Goal: Task Accomplishment & Management: Manage account settings

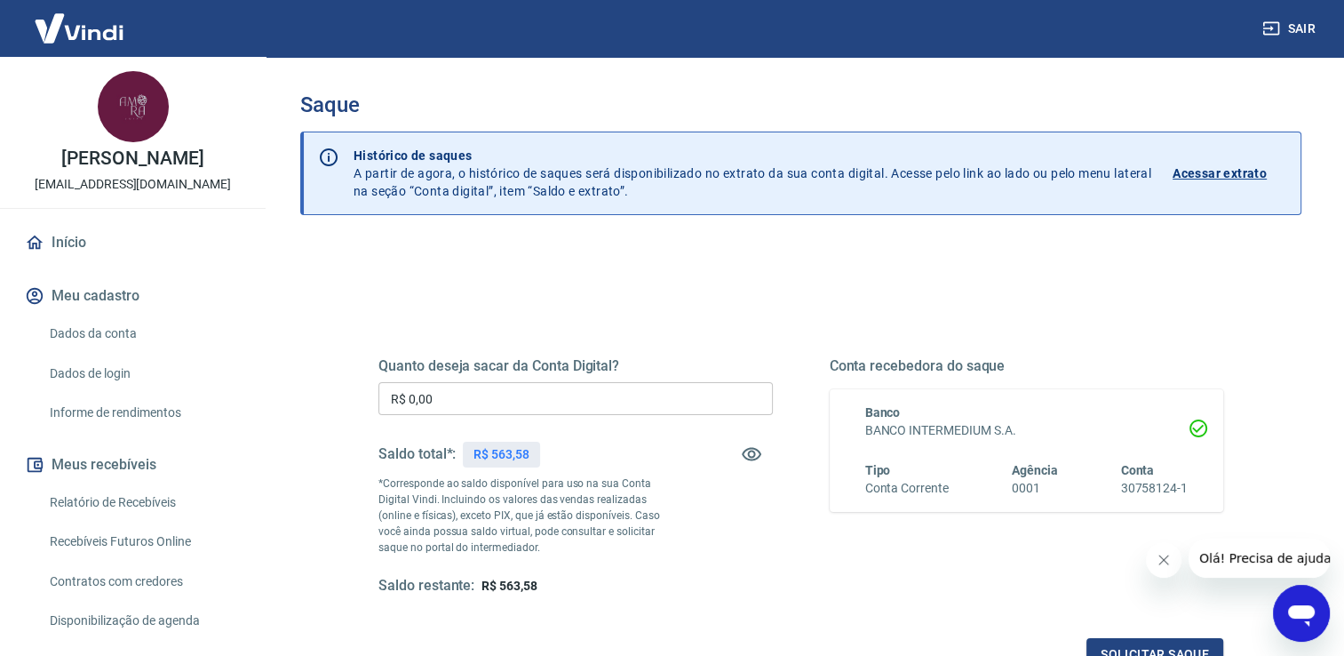
click at [451, 388] on input "R$ 0,00" at bounding box center [575, 398] width 394 height 33
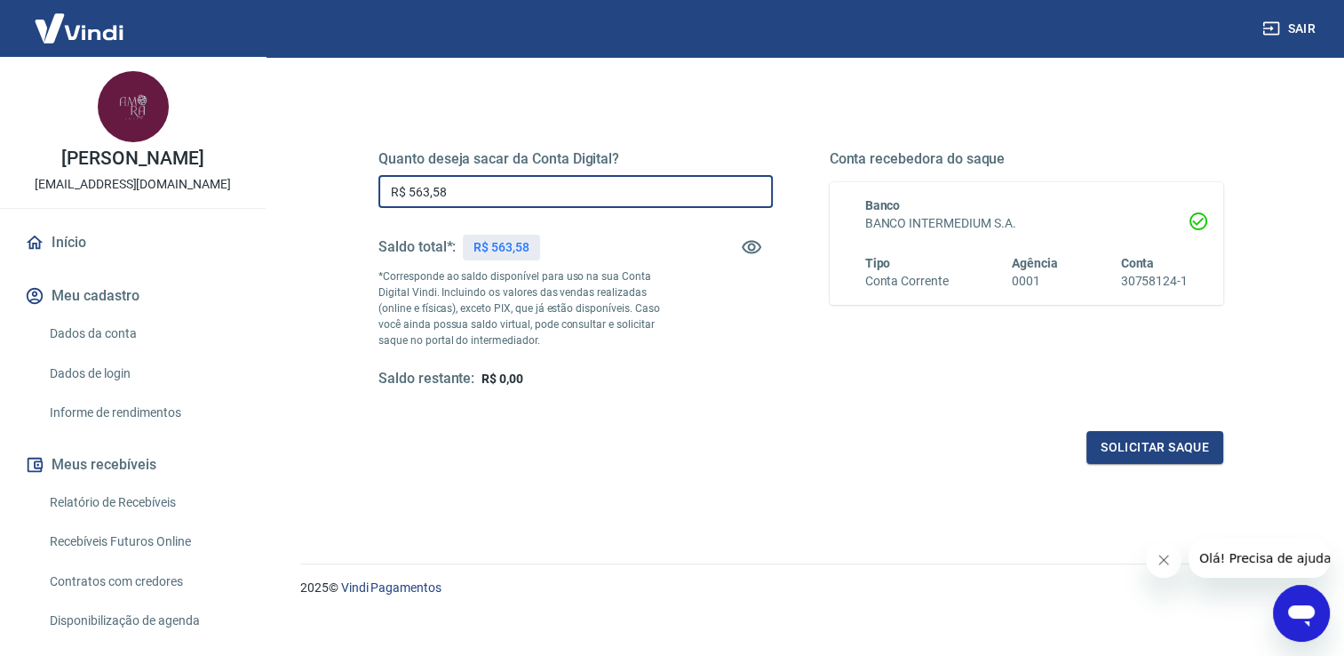
scroll to position [221, 0]
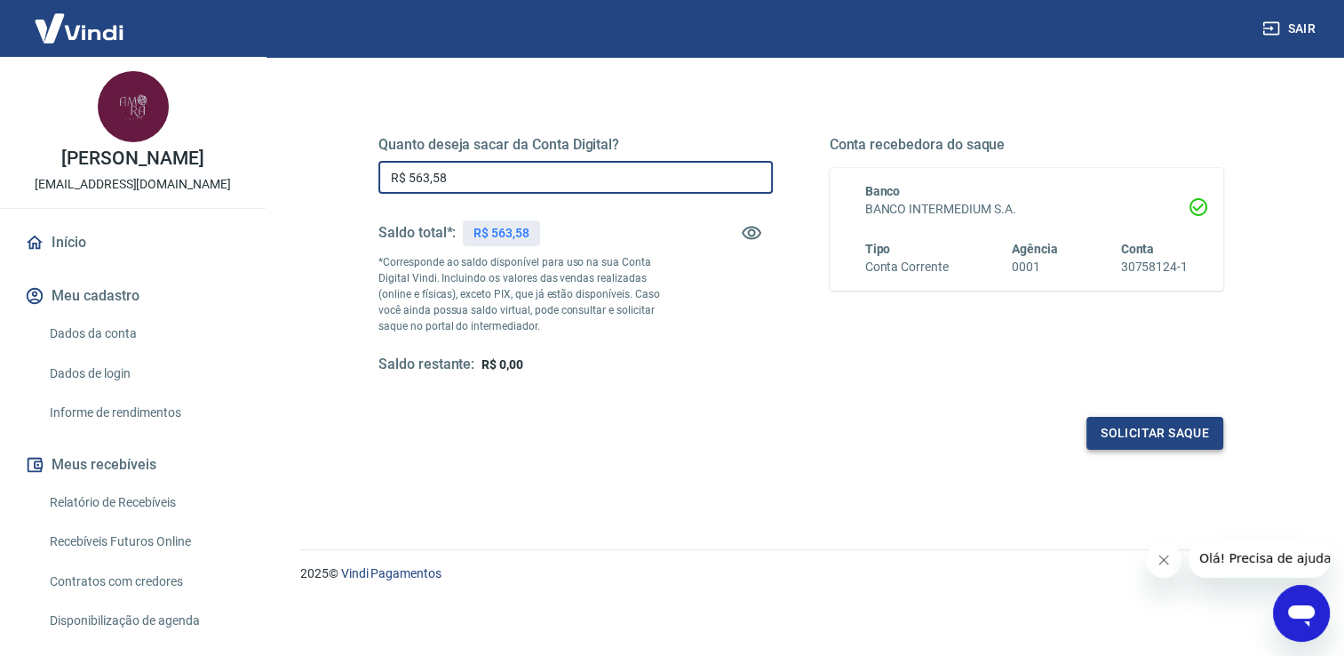
type input "R$ 563,58"
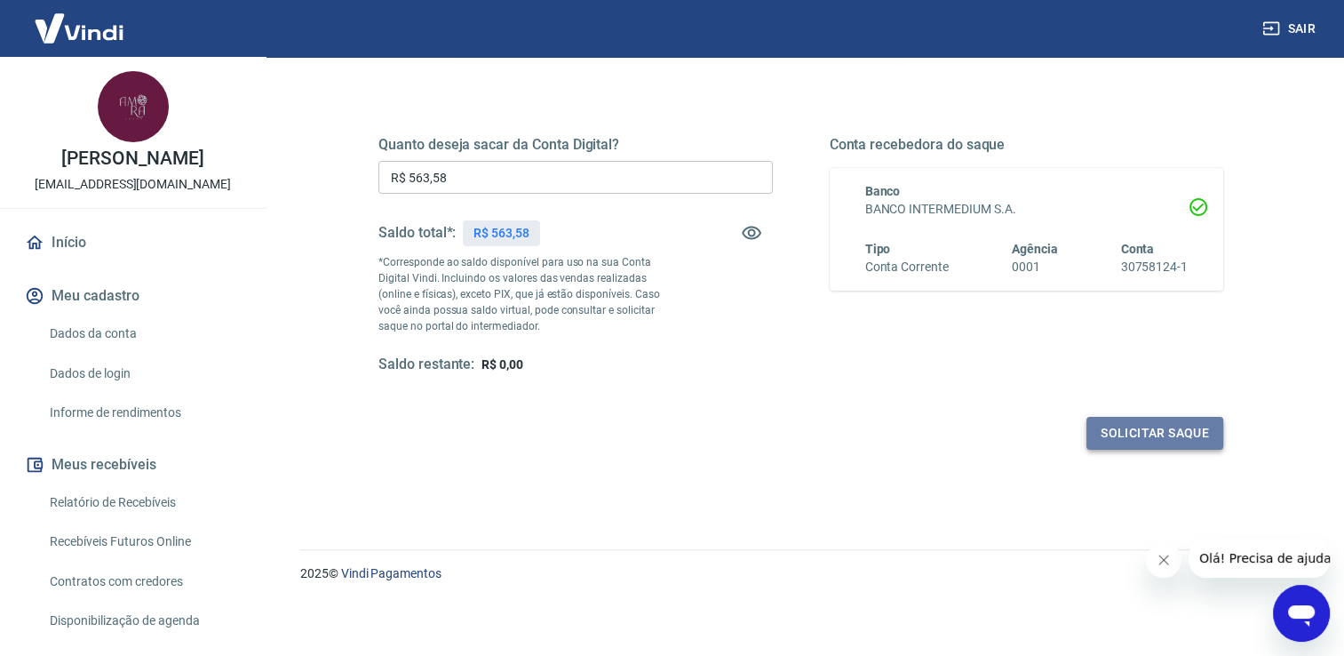
click at [1114, 439] on button "Solicitar saque" at bounding box center [1154, 433] width 137 height 33
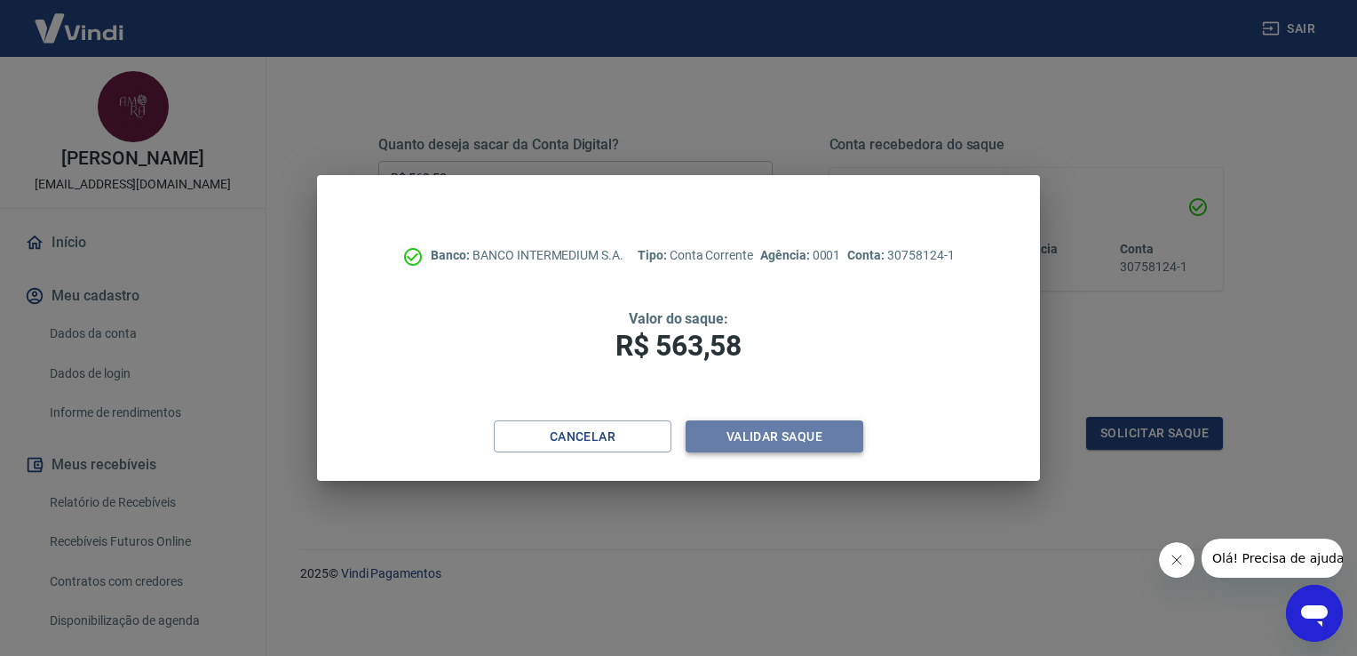
click at [730, 446] on button "Validar saque" at bounding box center [775, 436] width 178 height 33
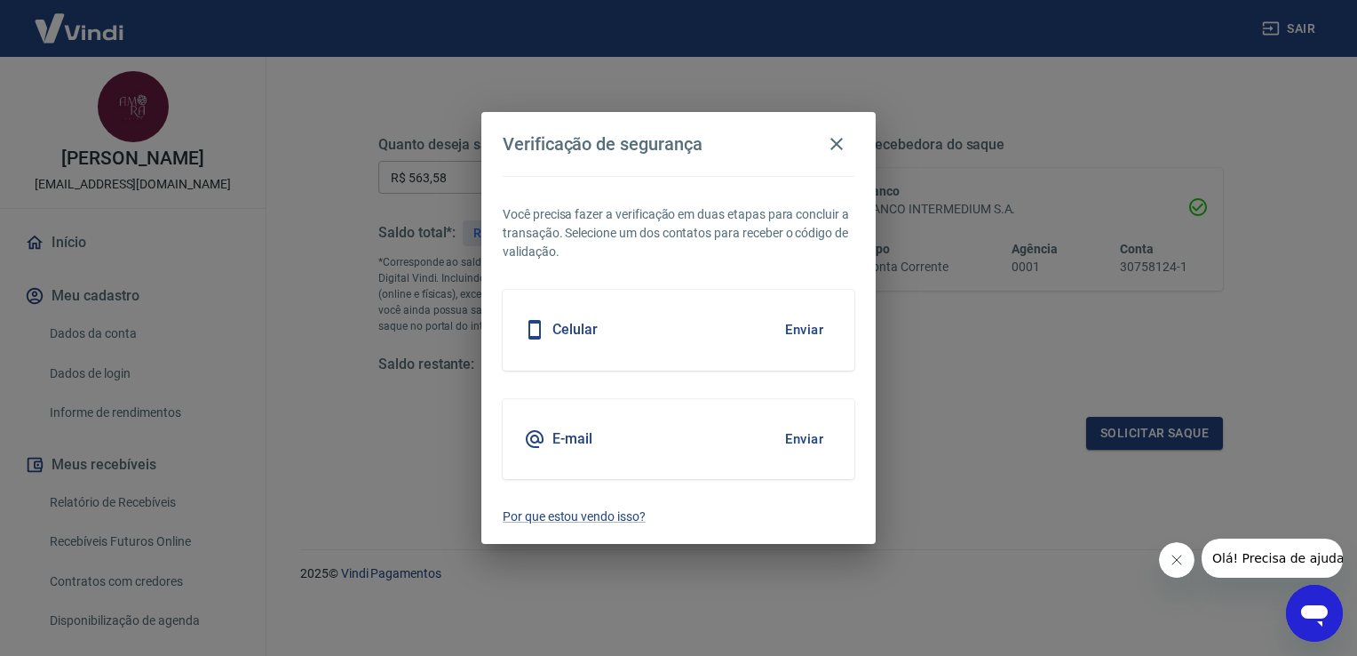
click at [805, 337] on button "Enviar" at bounding box center [804, 329] width 58 height 37
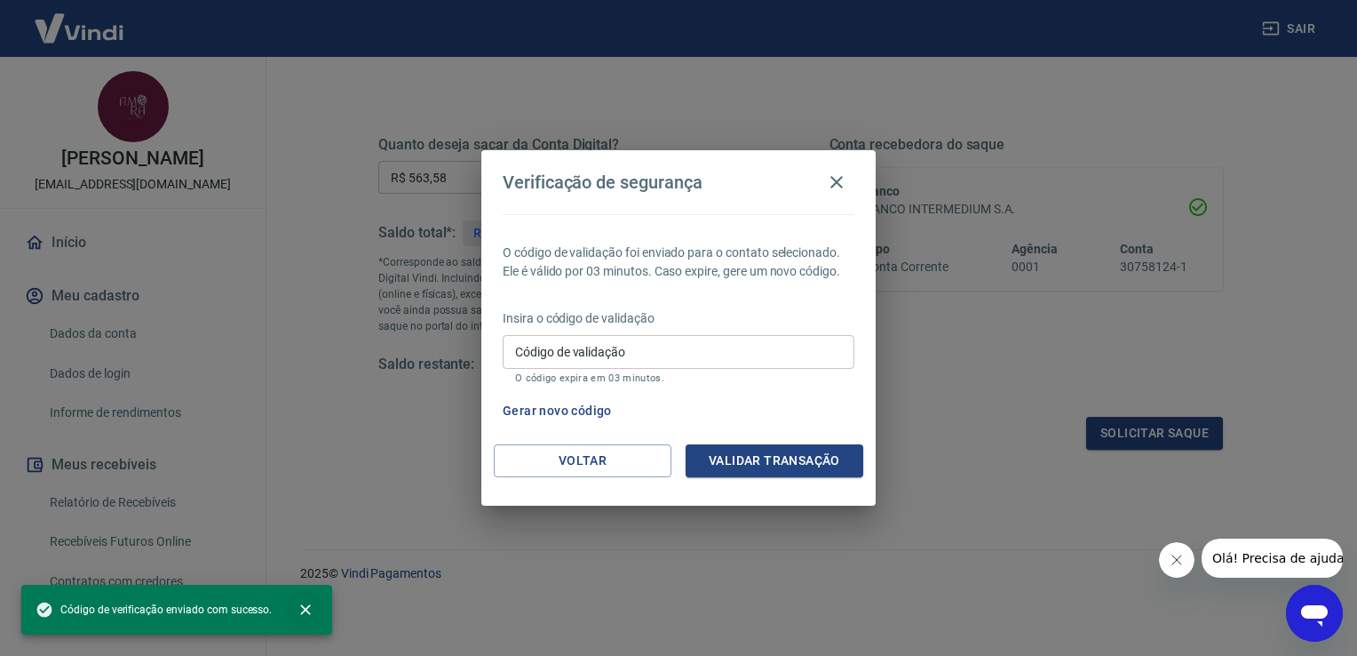
click at [303, 608] on icon "close" at bounding box center [305, 609] width 11 height 11
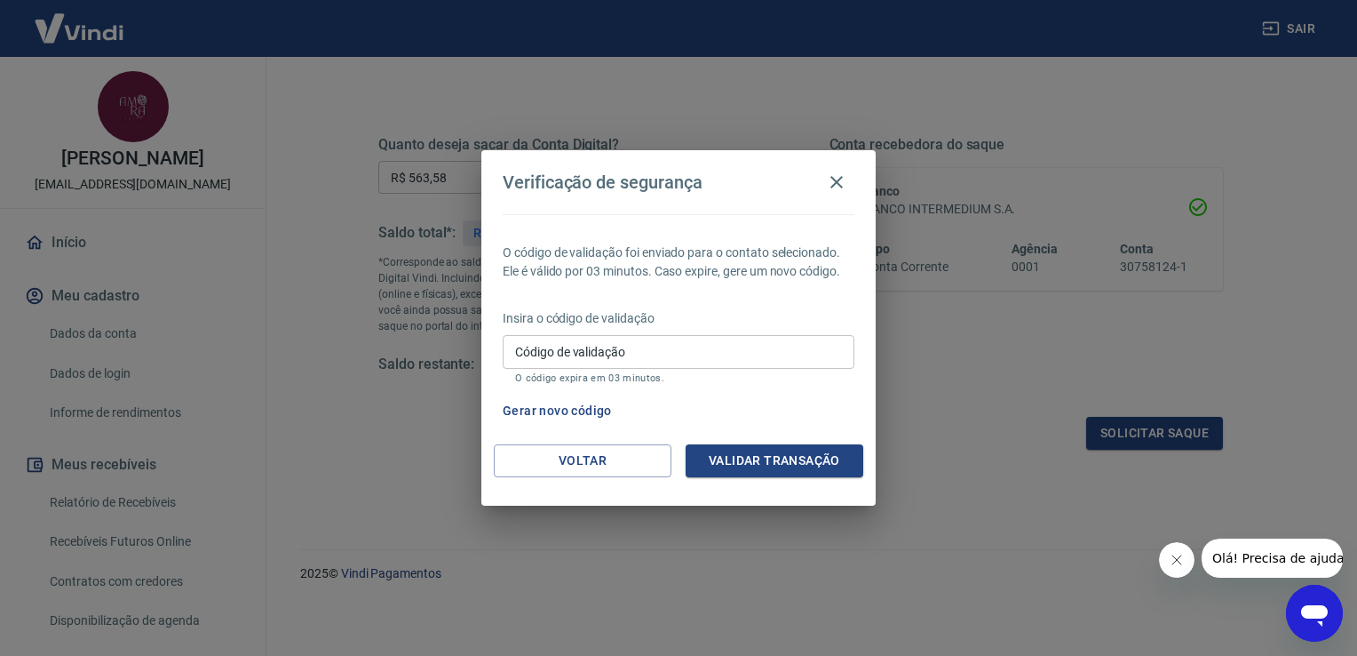
click at [565, 348] on input "Código de validação" at bounding box center [679, 351] width 352 height 33
type input "049226"
click at [730, 455] on button "Validar transação" at bounding box center [775, 460] width 178 height 33
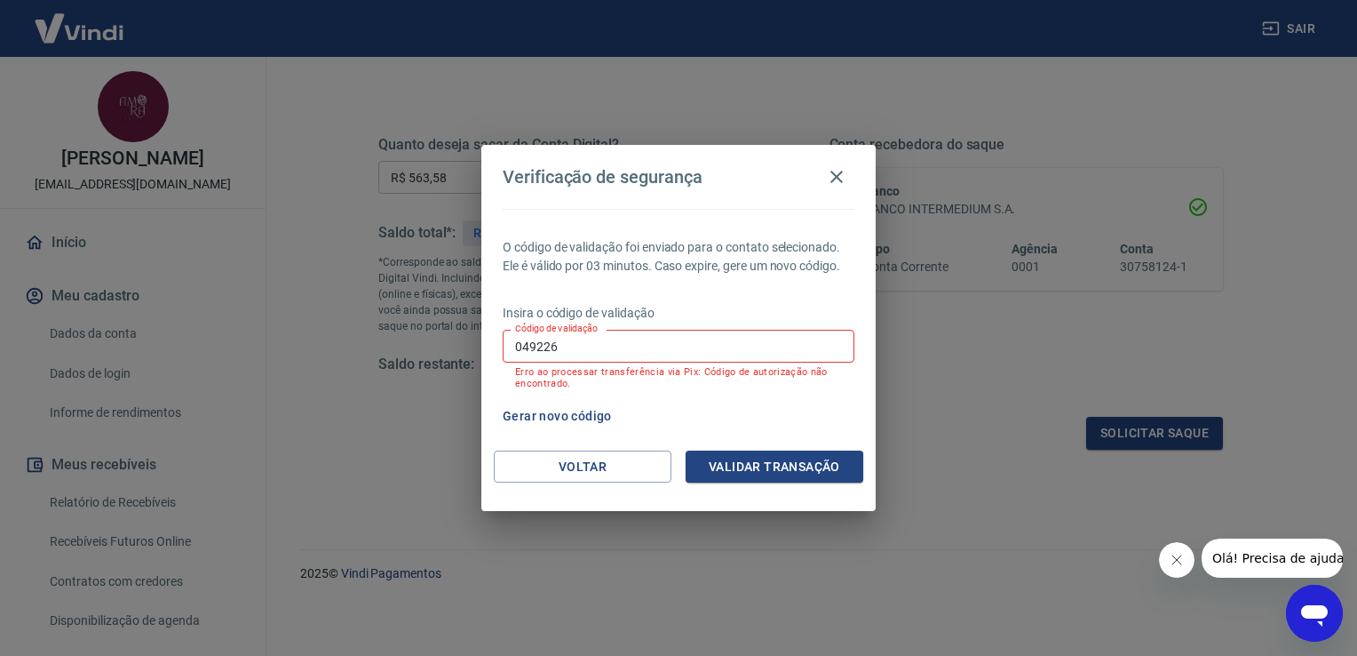
click at [590, 415] on button "Gerar novo código" at bounding box center [557, 416] width 123 height 33
drag, startPoint x: 606, startPoint y: 343, endPoint x: 489, endPoint y: 346, distance: 117.3
click at [489, 346] on div "O código de validação foi enviado para o contato selecionado. Ele é válido por …" at bounding box center [678, 330] width 394 height 242
click at [725, 422] on div "Gerar novo código" at bounding box center [675, 416] width 359 height 33
click at [570, 421] on button "Gerar novo código" at bounding box center [557, 416] width 123 height 33
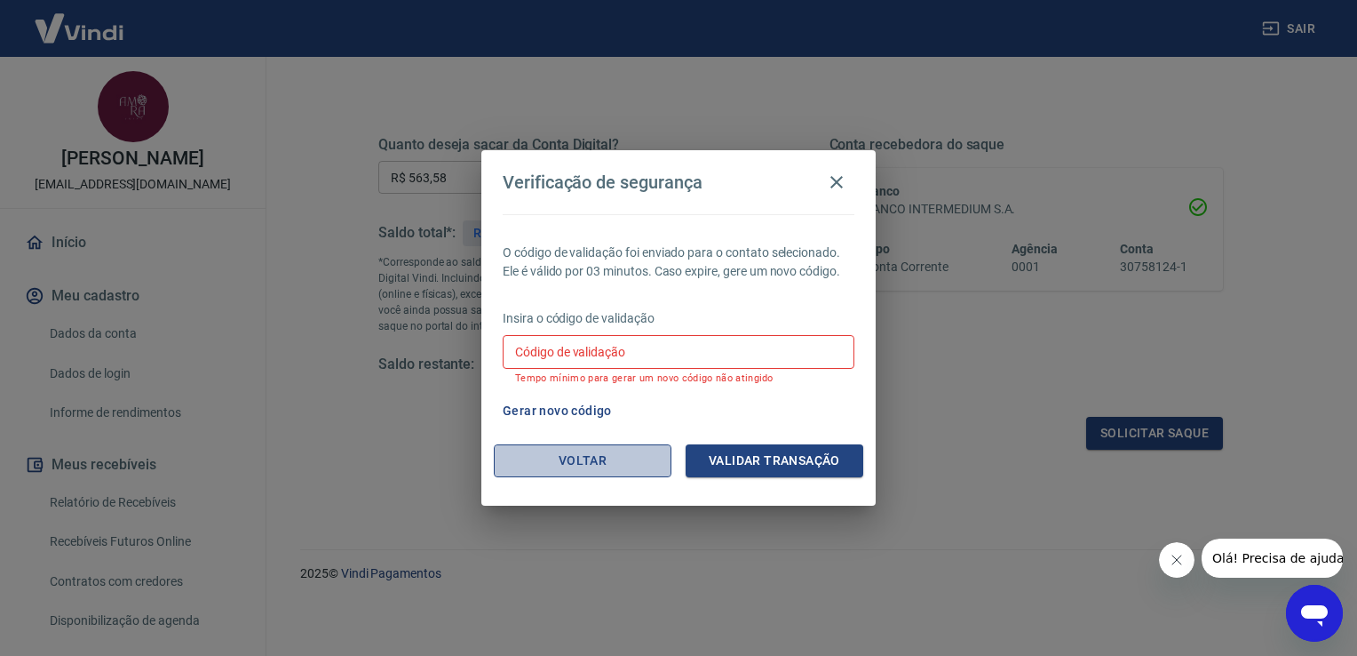
click at [604, 464] on button "Voltar" at bounding box center [583, 460] width 178 height 33
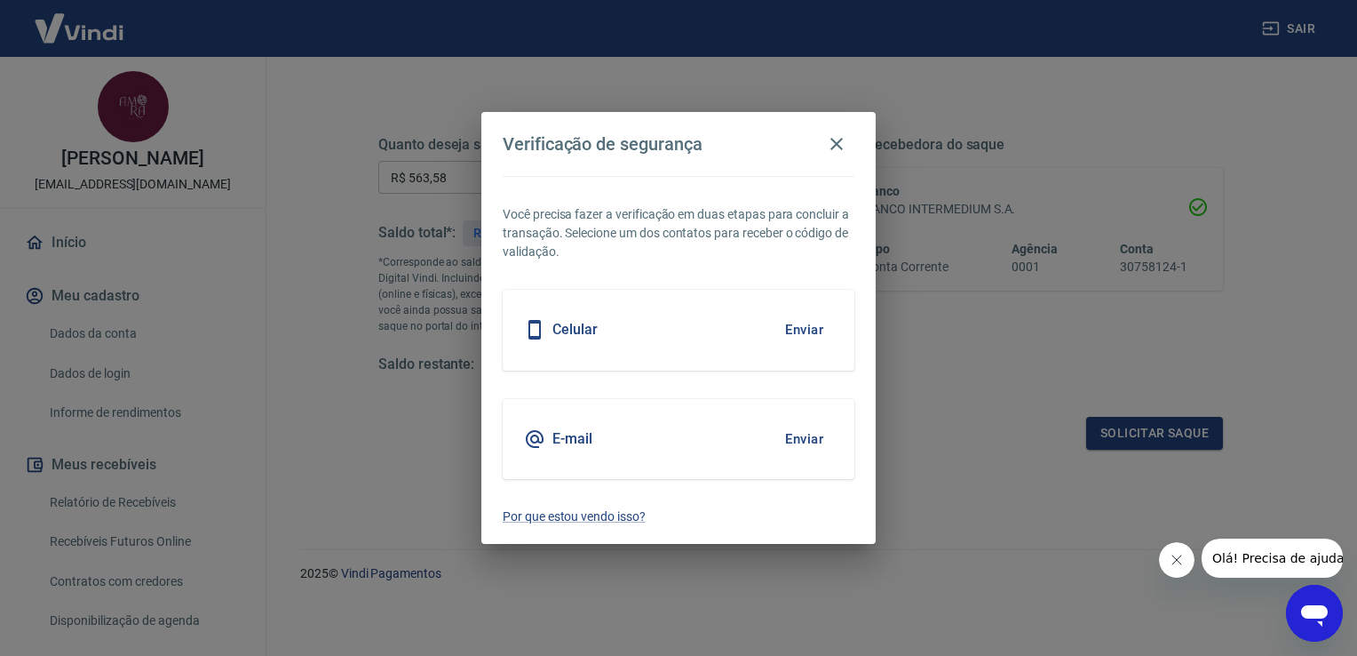
click at [797, 339] on button "Enviar" at bounding box center [804, 329] width 58 height 37
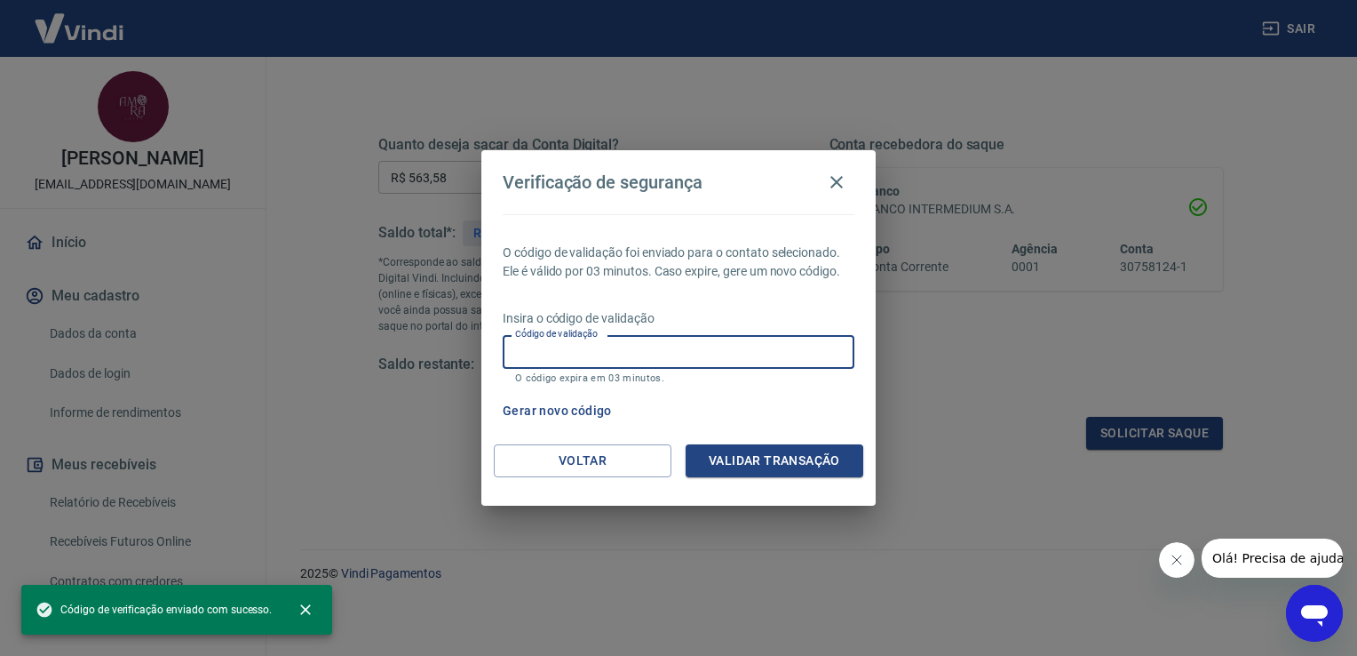
click at [736, 346] on input "Código de validação" at bounding box center [679, 351] width 352 height 33
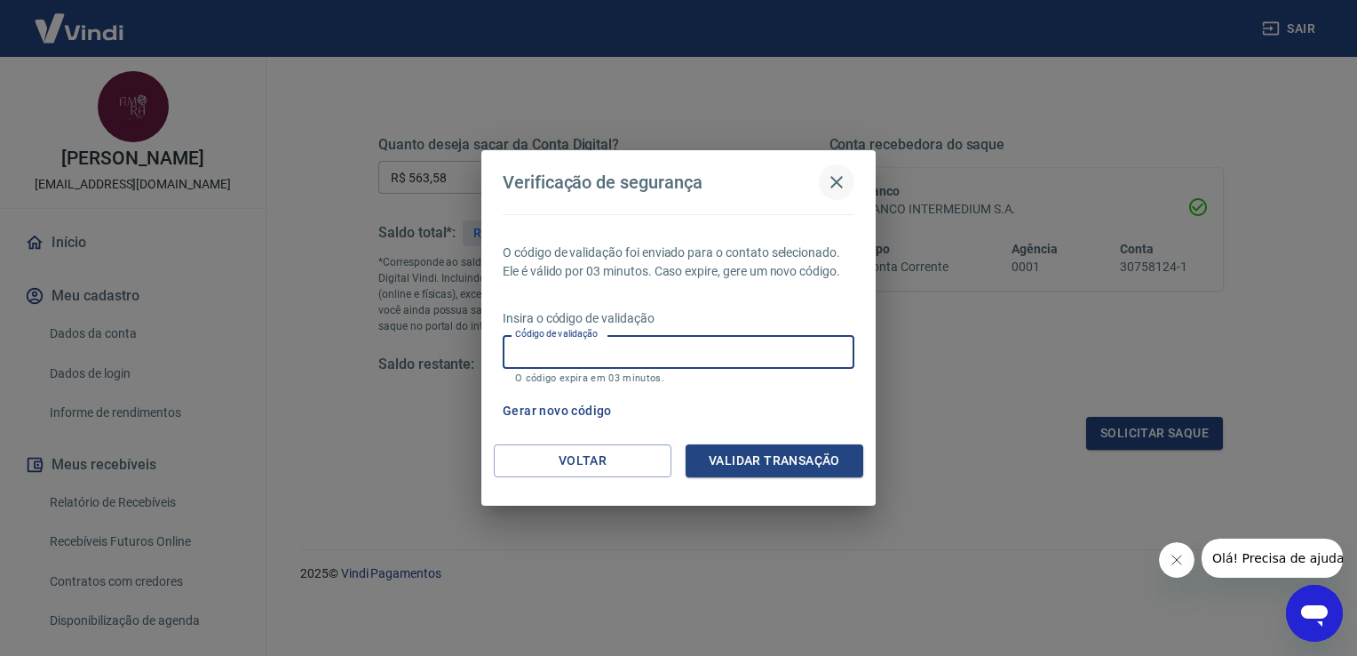
click at [823, 184] on button "button" at bounding box center [837, 182] width 36 height 36
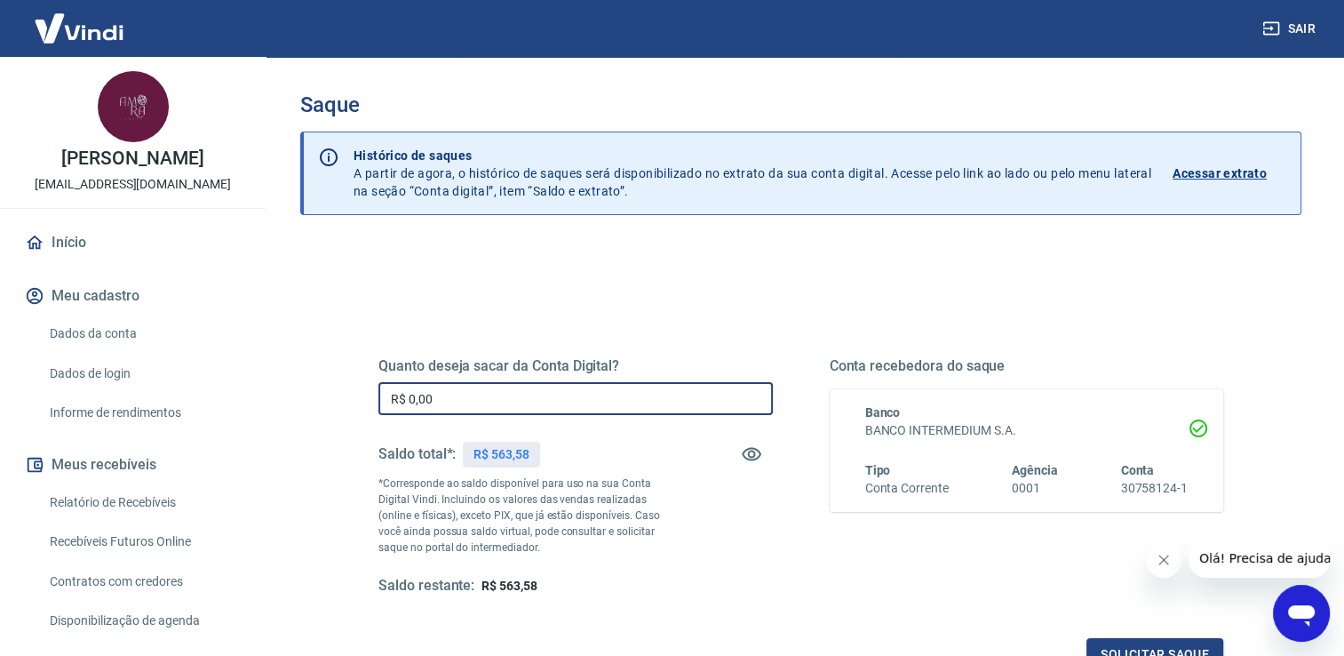
click at [584, 393] on input "R$ 0,00" at bounding box center [575, 398] width 394 height 33
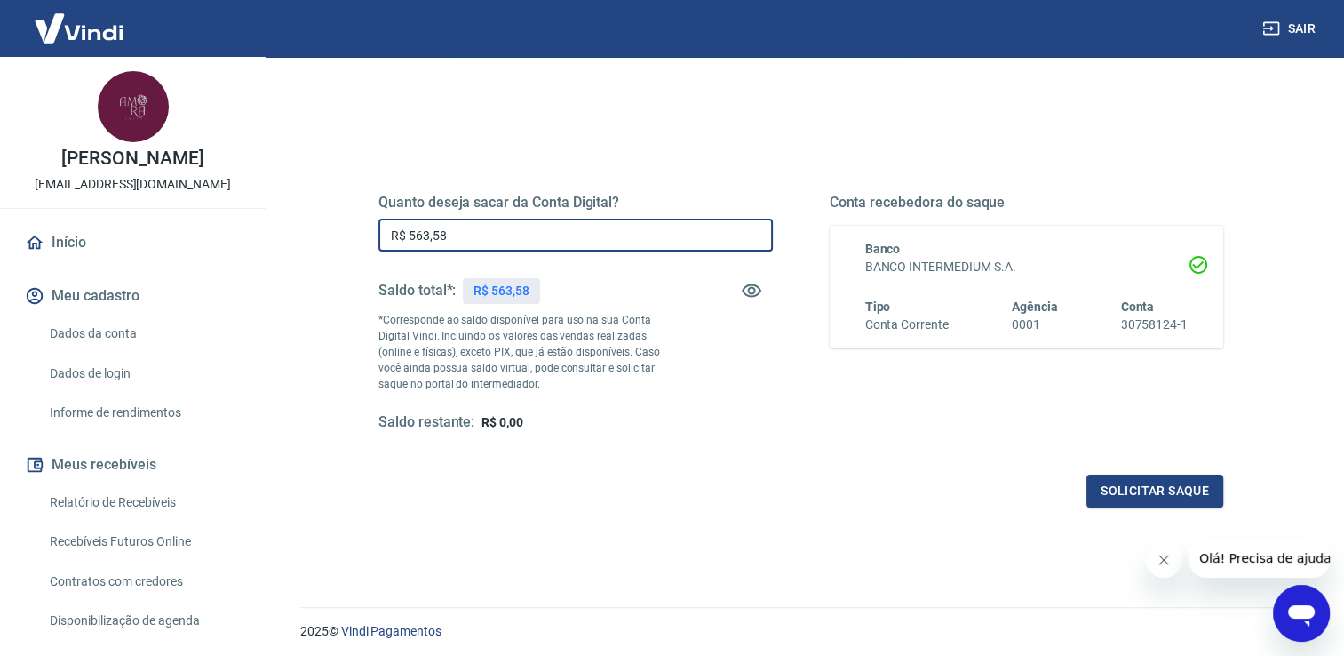
scroll to position [178, 0]
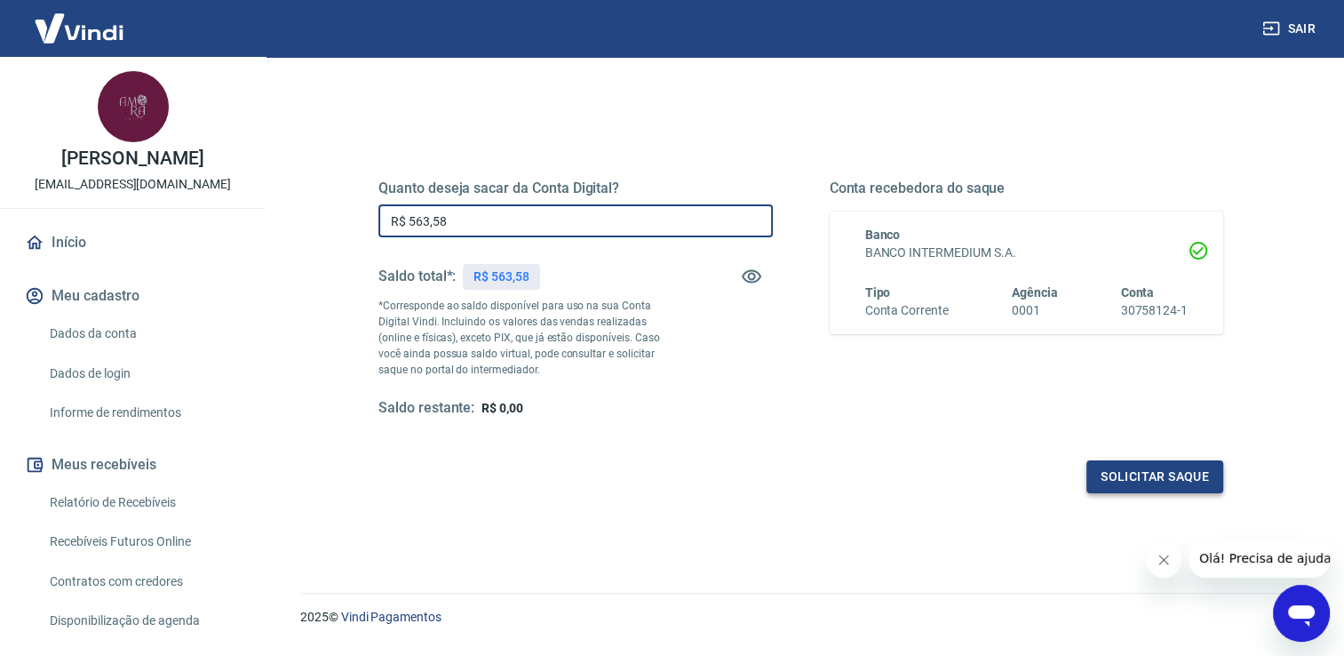
type input "R$ 563,58"
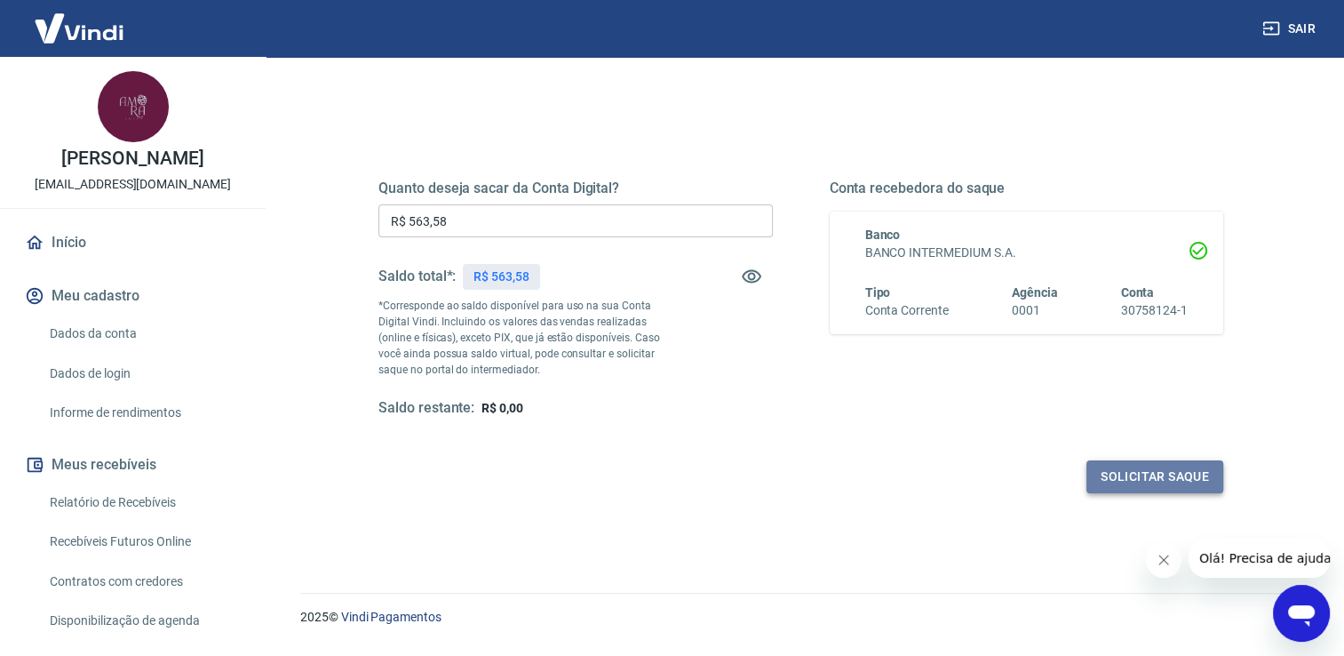
click at [1152, 477] on button "Solicitar saque" at bounding box center [1154, 476] width 137 height 33
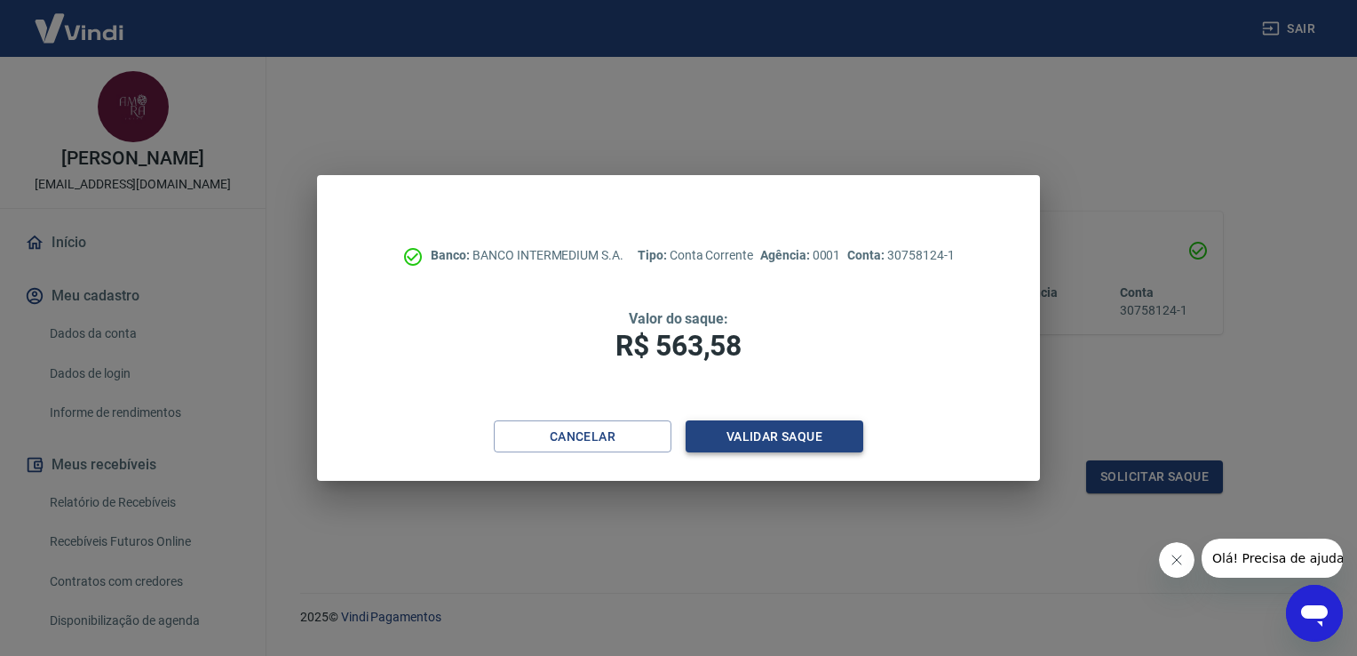
click at [813, 423] on button "Validar saque" at bounding box center [775, 436] width 178 height 33
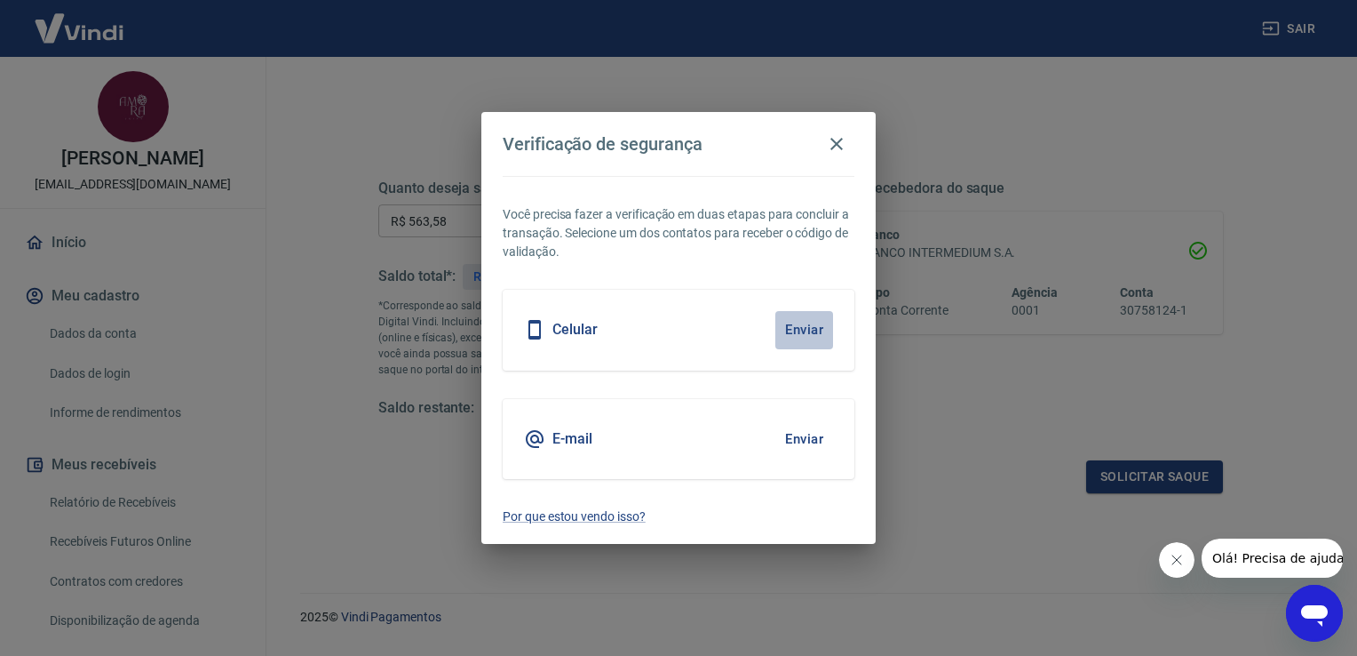
click at [812, 325] on button "Enviar" at bounding box center [804, 329] width 58 height 37
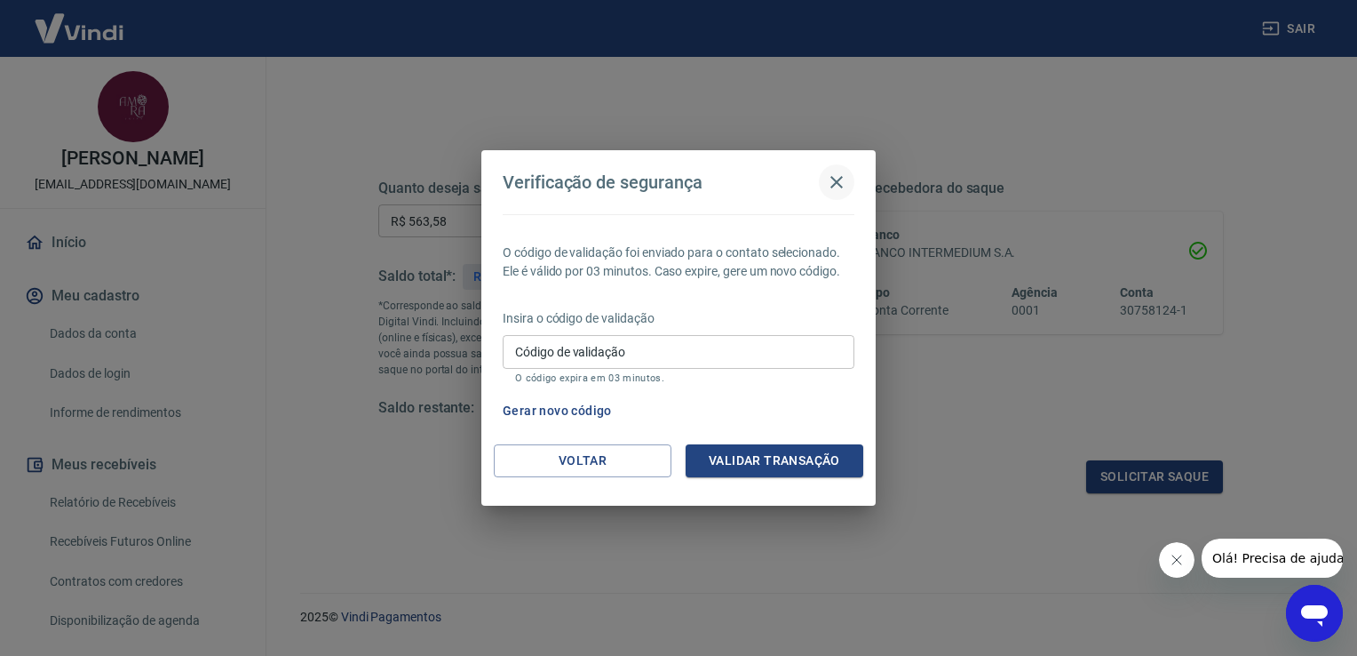
click at [842, 182] on icon "button" at bounding box center [836, 181] width 21 height 21
